Goal: Communication & Community: Answer question/provide support

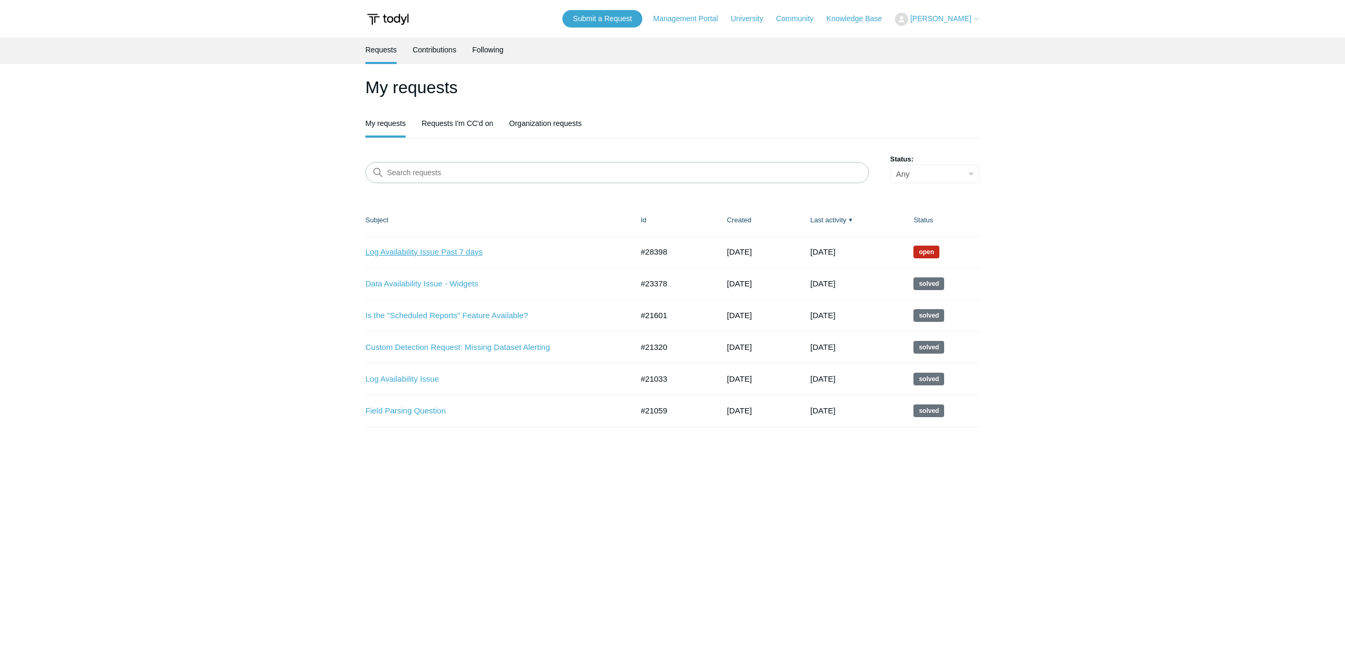
click at [444, 253] on link "Log Availability Issue Past 7 days" at bounding box center [491, 252] width 252 height 12
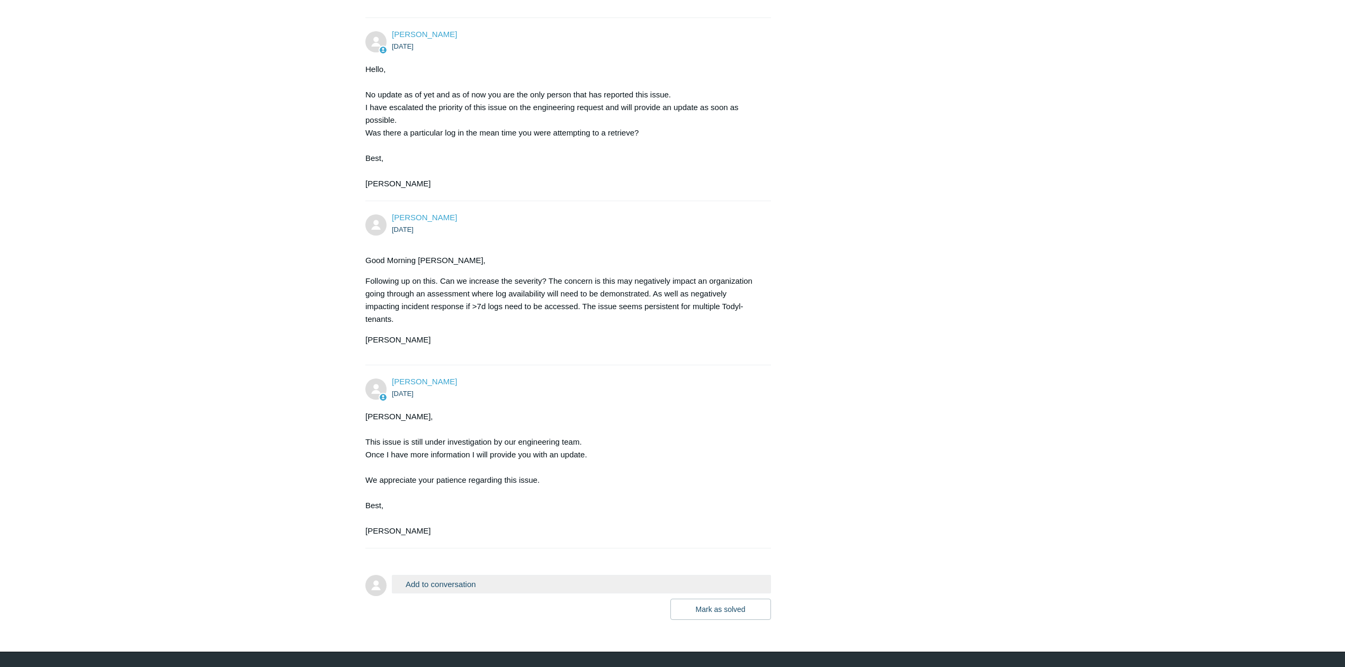
scroll to position [649, 0]
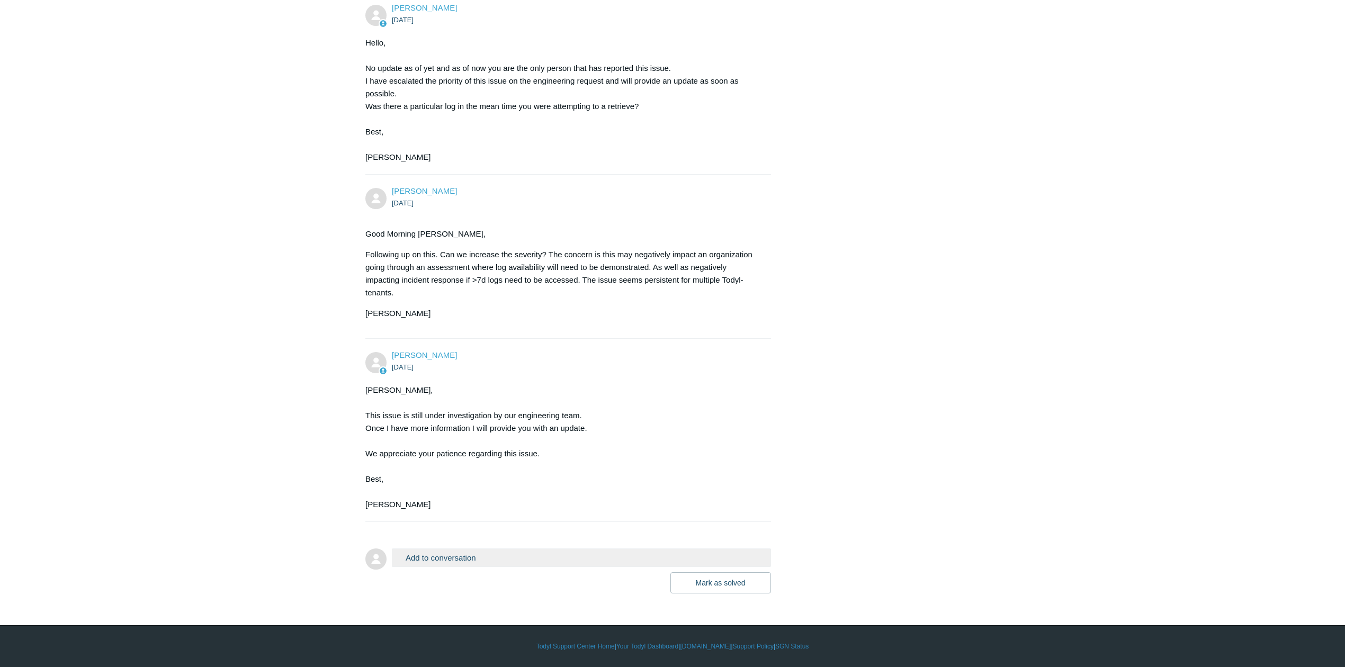
click at [455, 557] on button "Add to conversation" at bounding box center [581, 558] width 379 height 19
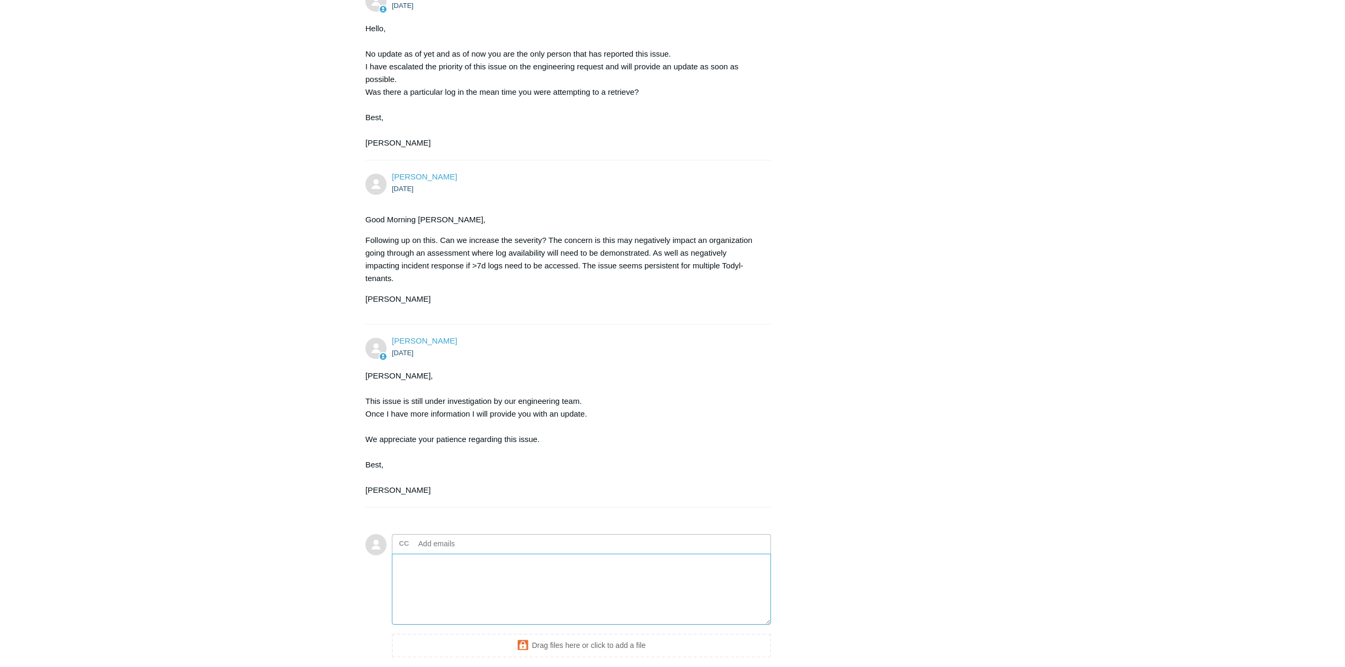
click at [465, 583] on textarea "Add your reply" at bounding box center [581, 590] width 379 height 72
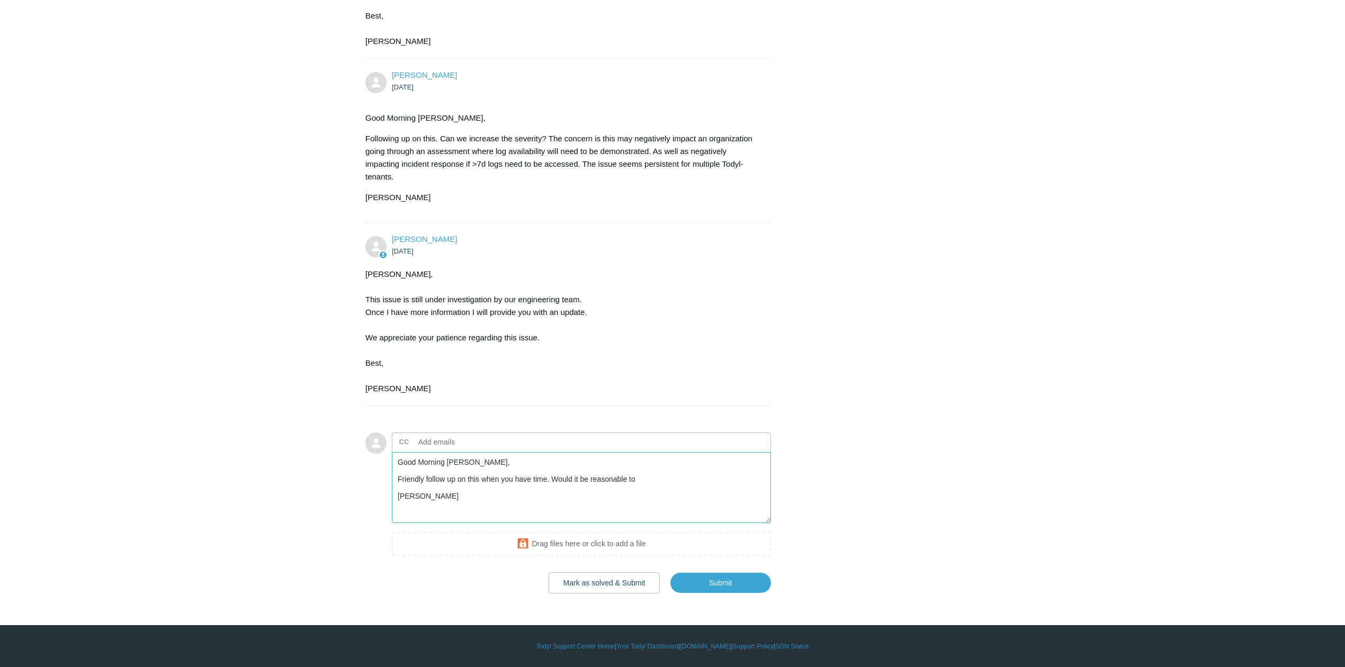
scroll to position [765, 0]
type textarea "Good Morning Kris, Friendly follow up on this when you have time. Would it be r…"
click at [720, 578] on input "Submit" at bounding box center [721, 583] width 101 height 21
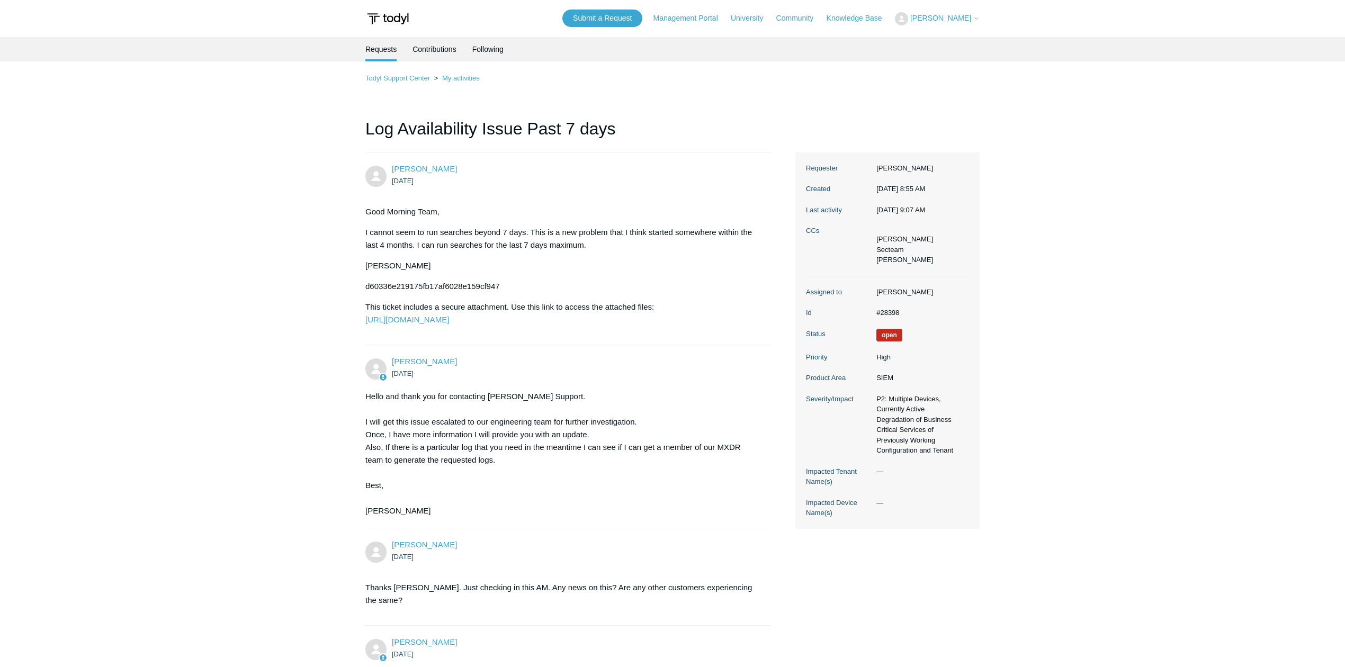
scroll to position [0, 0]
drag, startPoint x: 1092, startPoint y: 452, endPoint x: 1090, endPoint y: 441, distance: 11.3
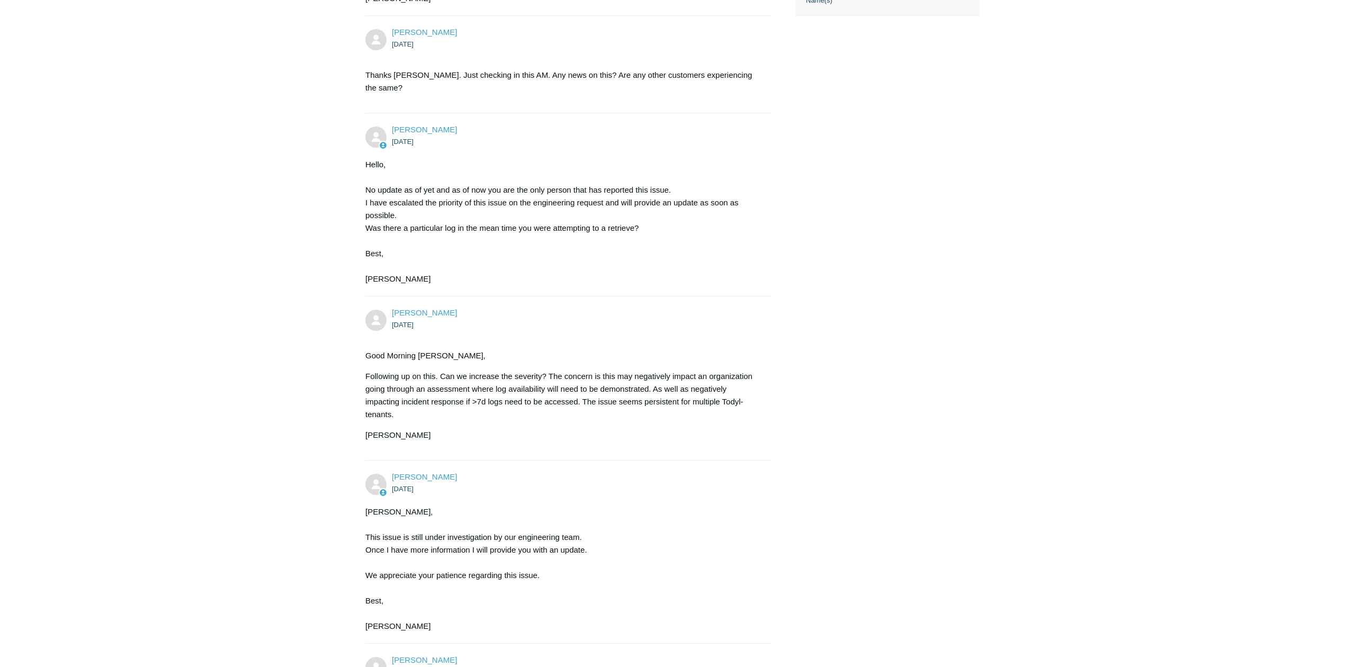
scroll to position [776, 0]
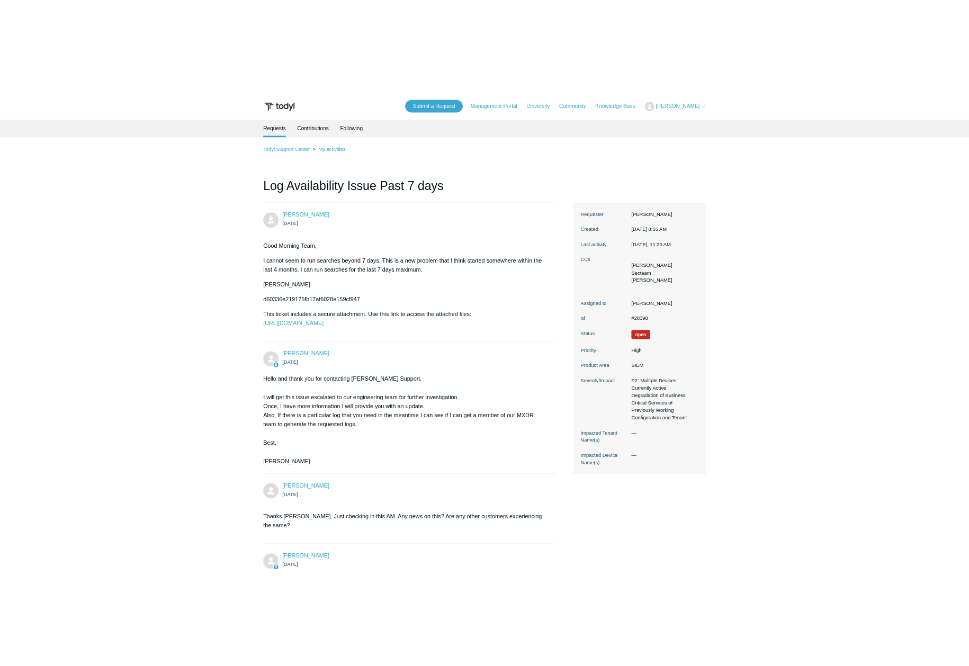
scroll to position [776, 0]
